Goal: Information Seeking & Learning: Learn about a topic

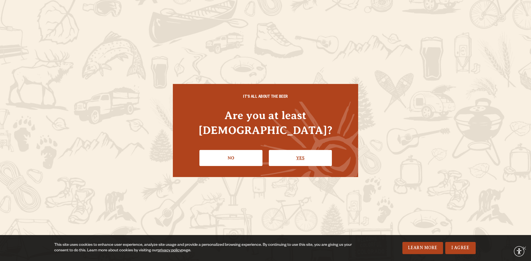
click at [284, 150] on link "Yes" at bounding box center [300, 158] width 63 height 16
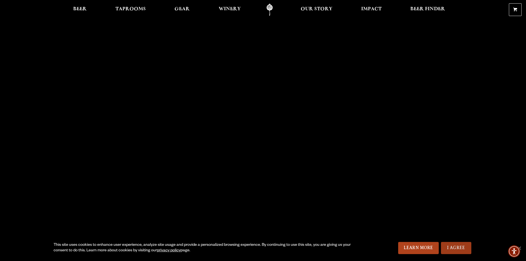
click at [454, 247] on link "I Agree" at bounding box center [456, 248] width 30 height 12
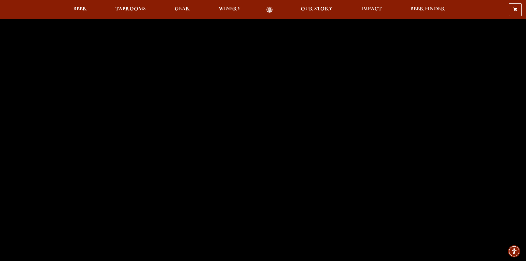
scroll to position [249, 0]
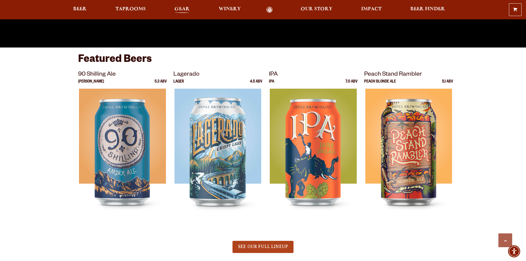
click at [187, 8] on span "Gear" at bounding box center [182, 9] width 15 height 4
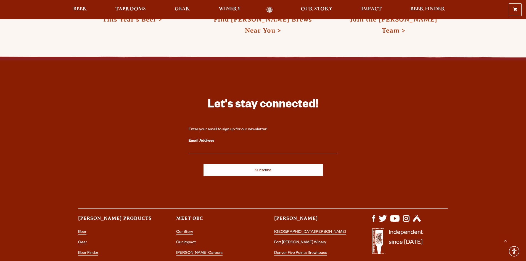
scroll to position [1575, 0]
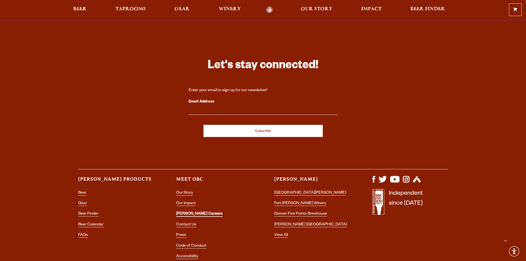
click at [196, 212] on link "[PERSON_NAME] Careers" at bounding box center [199, 214] width 46 height 5
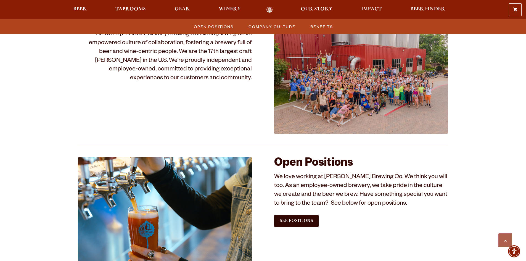
scroll to position [249, 0]
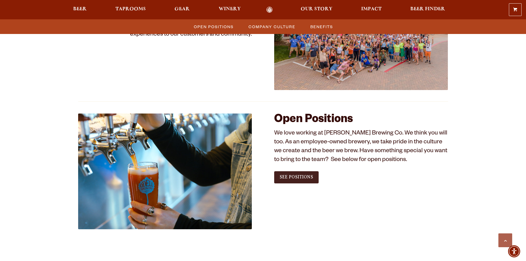
click at [305, 178] on span "See Positions" at bounding box center [296, 177] width 33 height 5
